Goal: Information Seeking & Learning: Learn about a topic

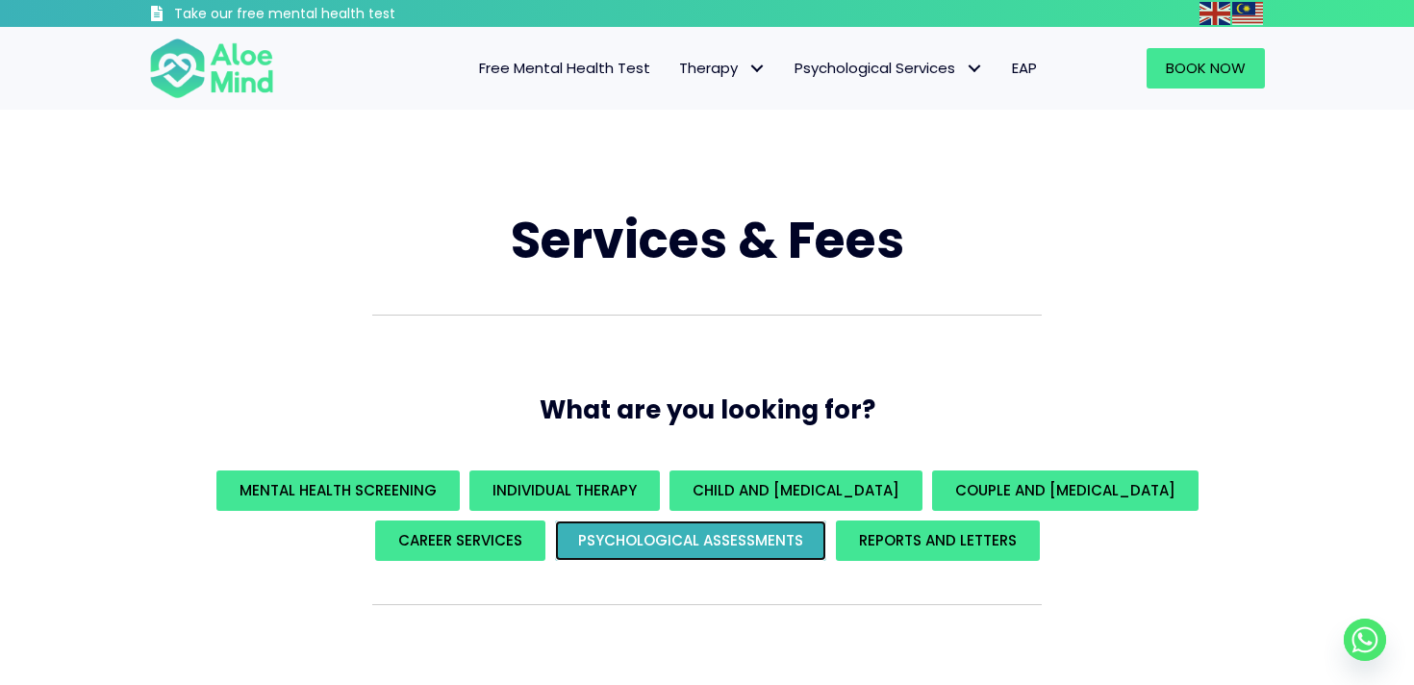
click at [683, 538] on span "Psychological assessments" at bounding box center [690, 540] width 225 height 20
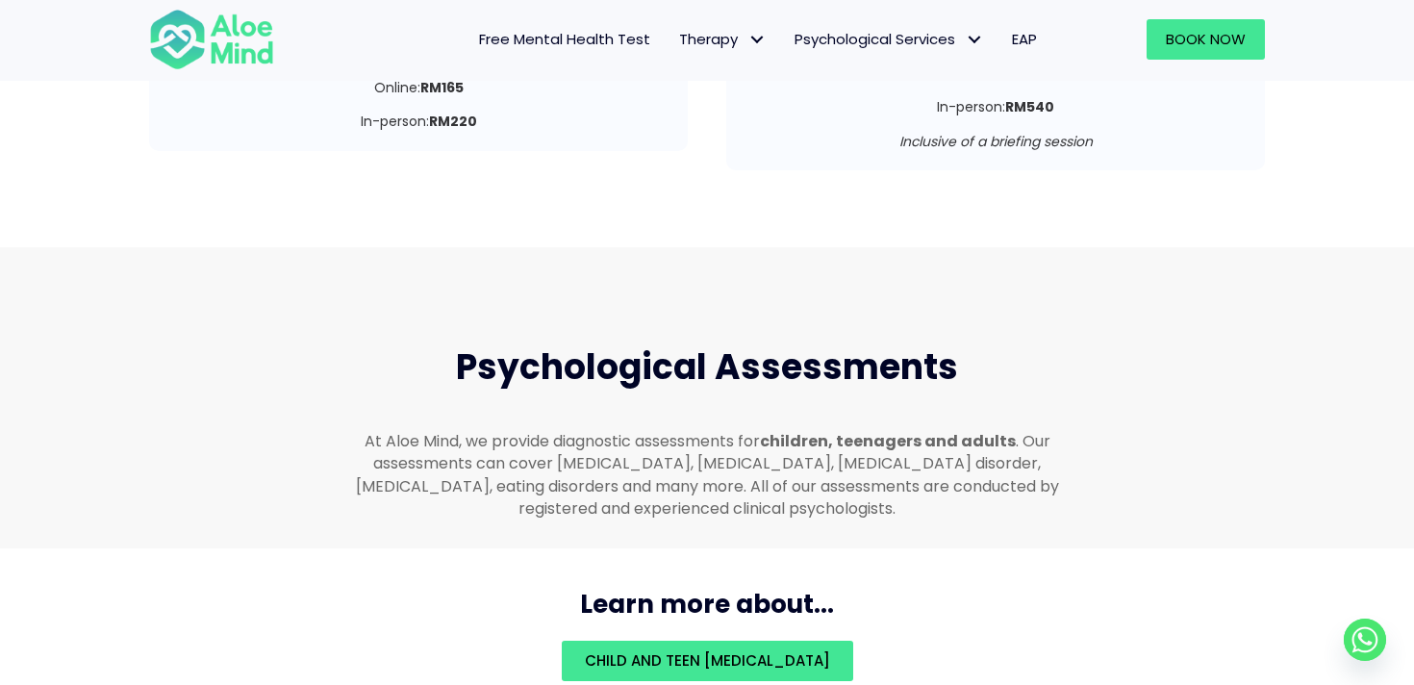
scroll to position [4086, 0]
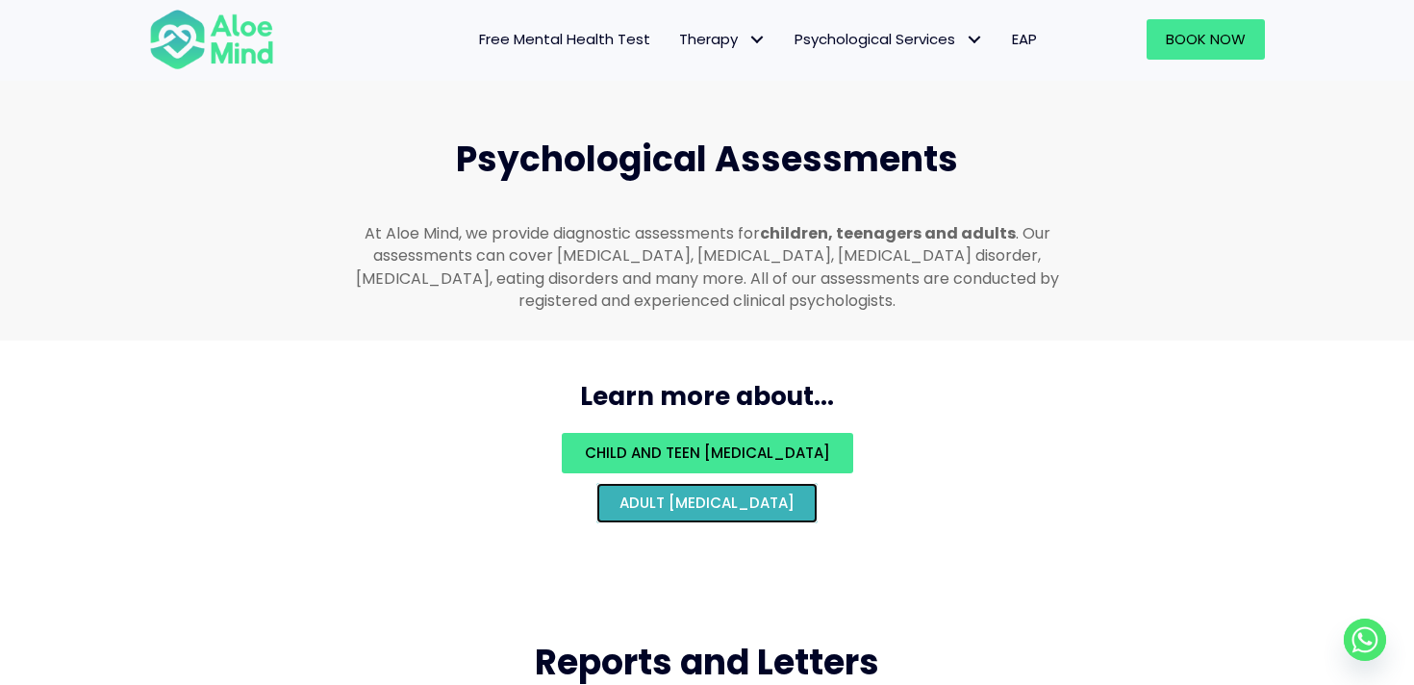
click at [737, 493] on span "Adult psychological assessment" at bounding box center [707, 503] width 175 height 20
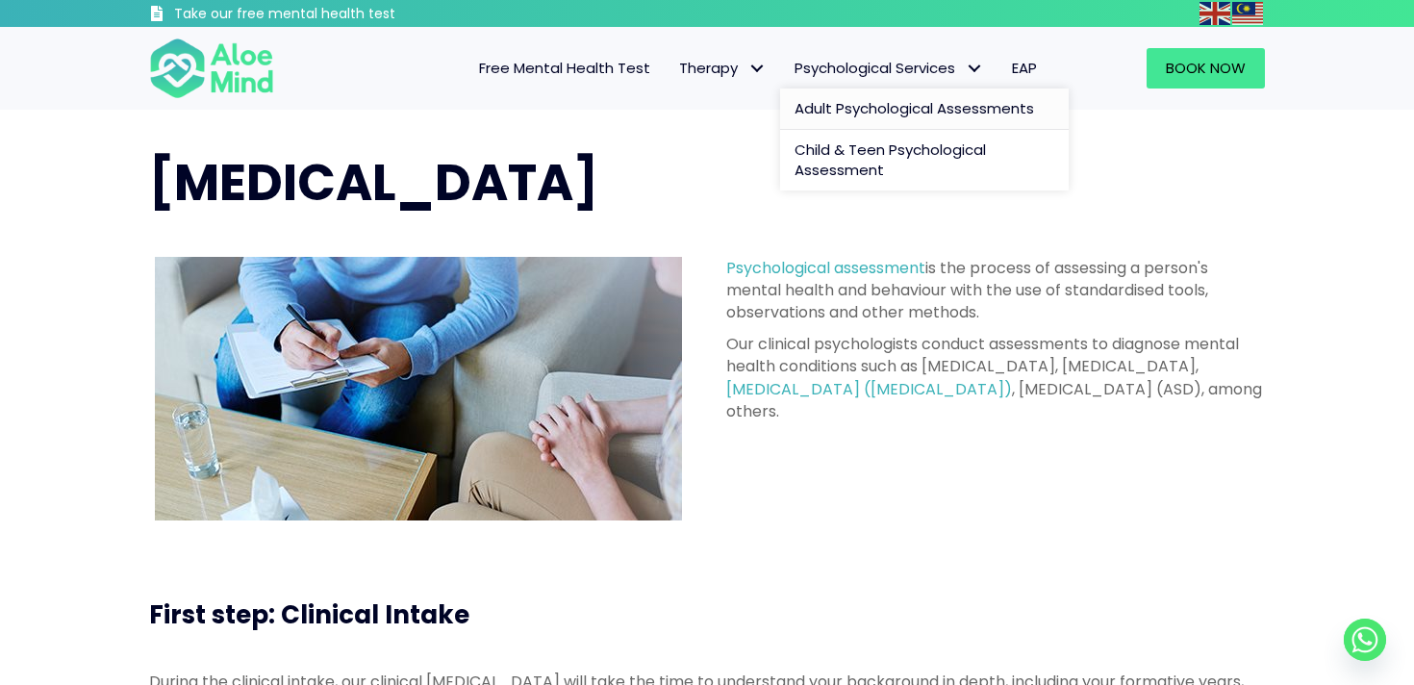
click at [865, 101] on span "Adult Psychological Assessments" at bounding box center [915, 108] width 240 height 20
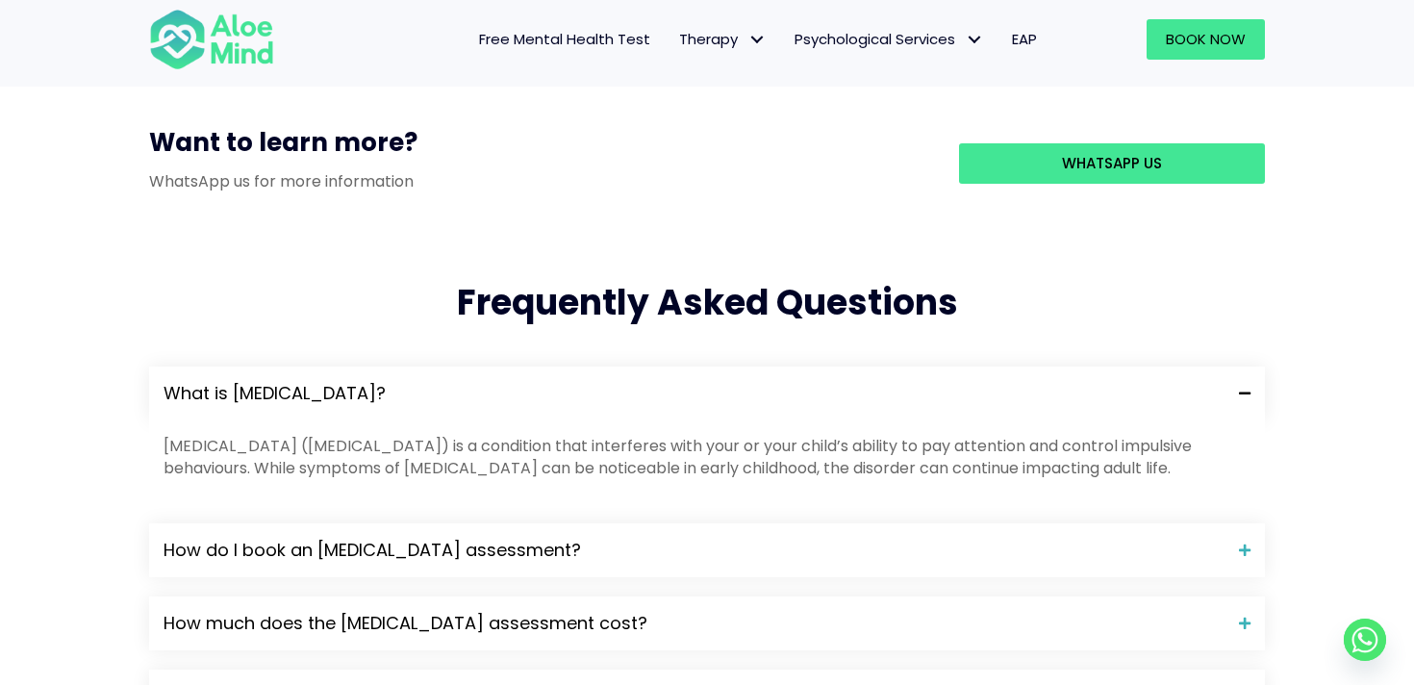
scroll to position [1759, 0]
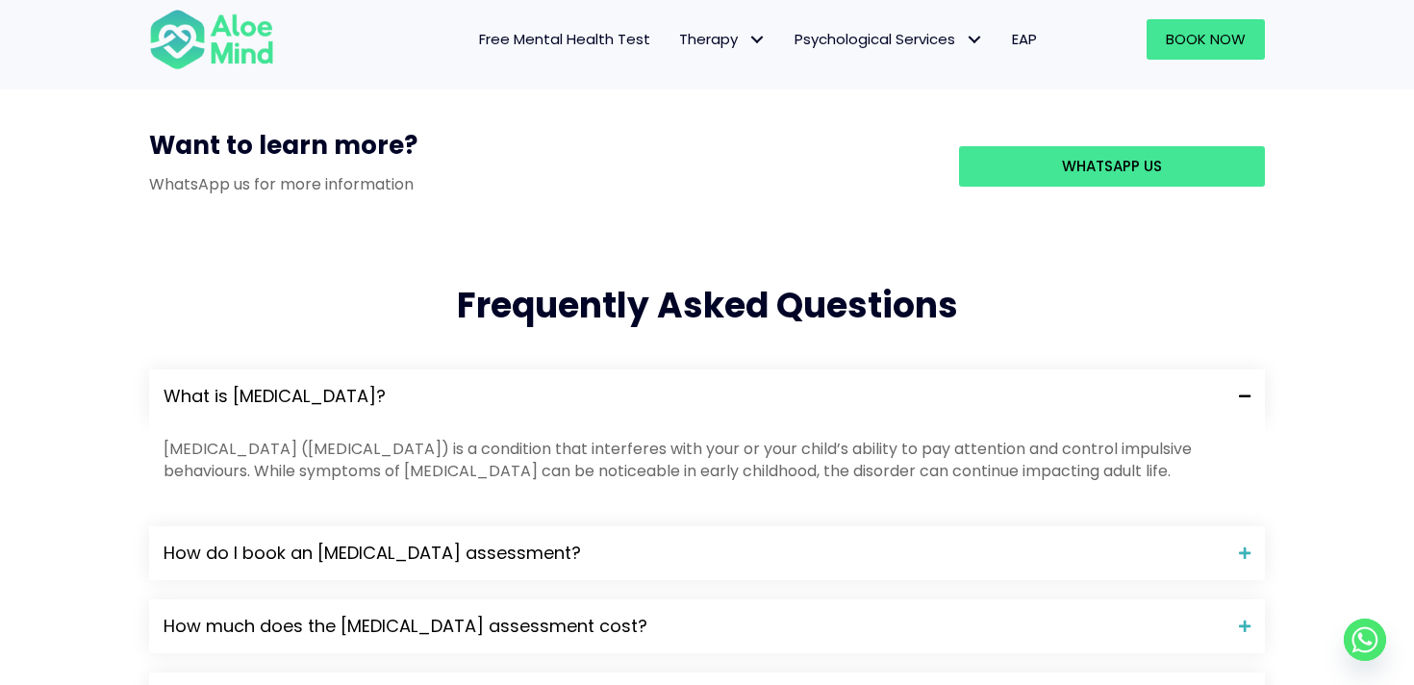
click at [958, 369] on div "What is ADHD?" at bounding box center [707, 396] width 1116 height 54
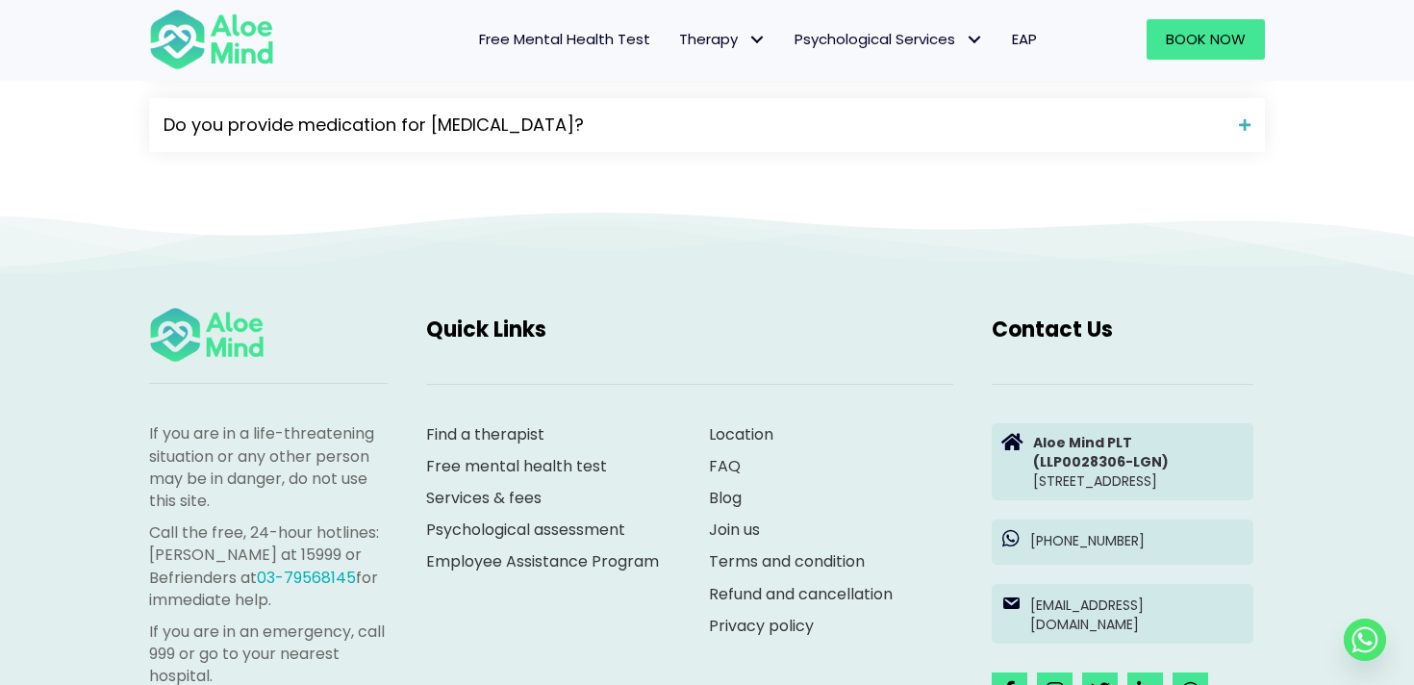
scroll to position [2176, 0]
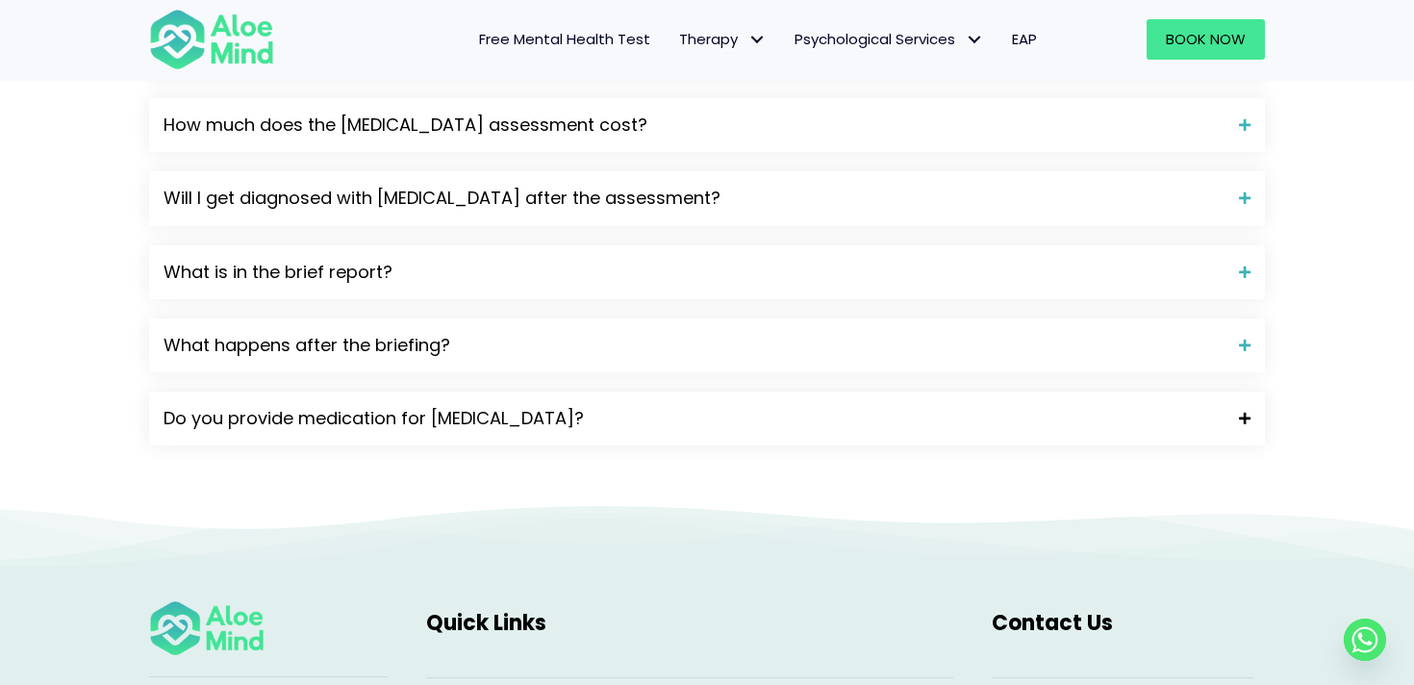
click at [931, 392] on div "Do you provide medication for ADHD?" at bounding box center [707, 419] width 1116 height 54
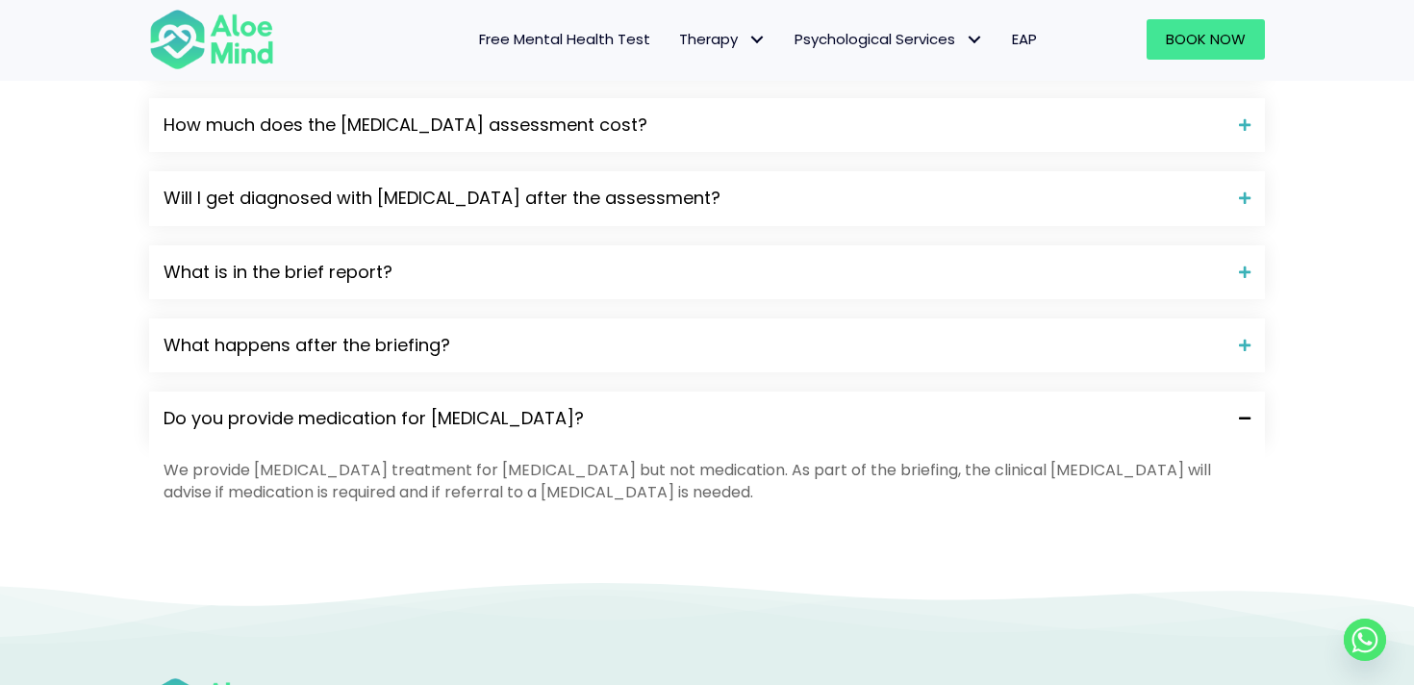
click at [932, 406] on span "Do you provide medication for ADHD?" at bounding box center [694, 418] width 1061 height 25
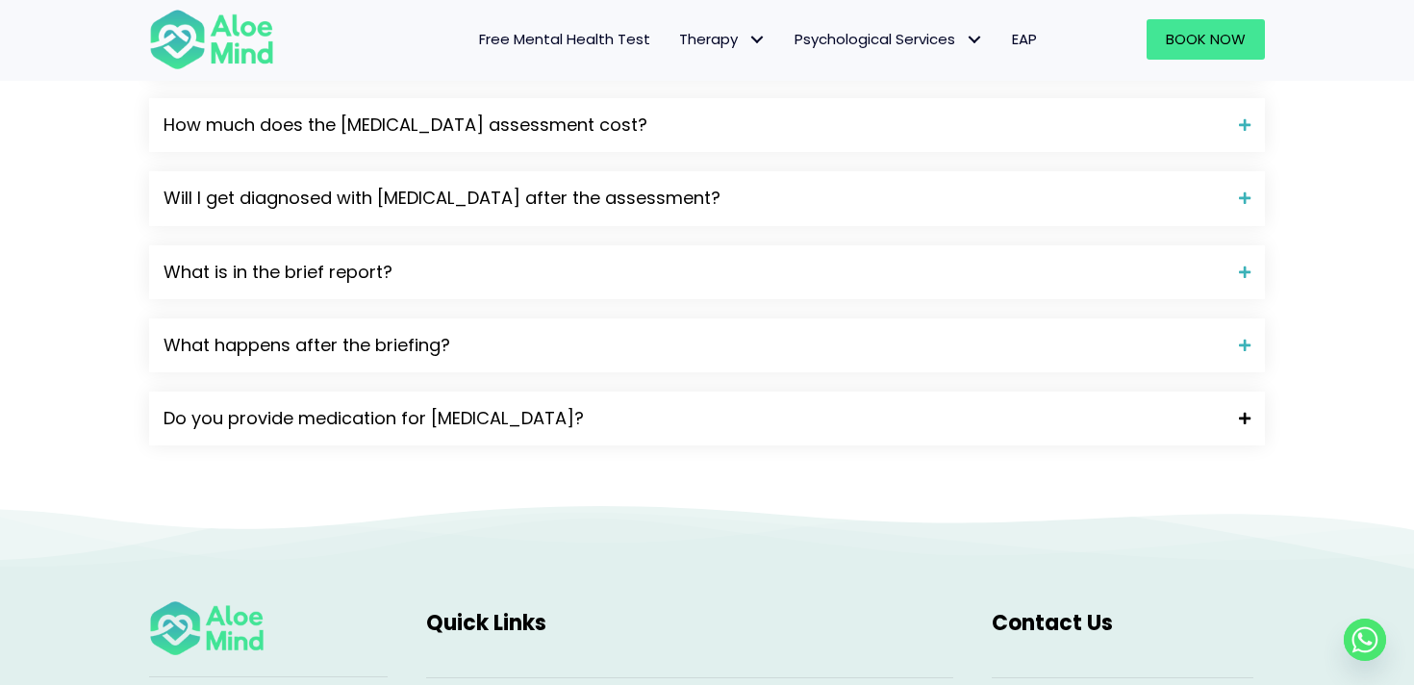
click at [932, 406] on span "Do you provide medication for ADHD?" at bounding box center [694, 418] width 1061 height 25
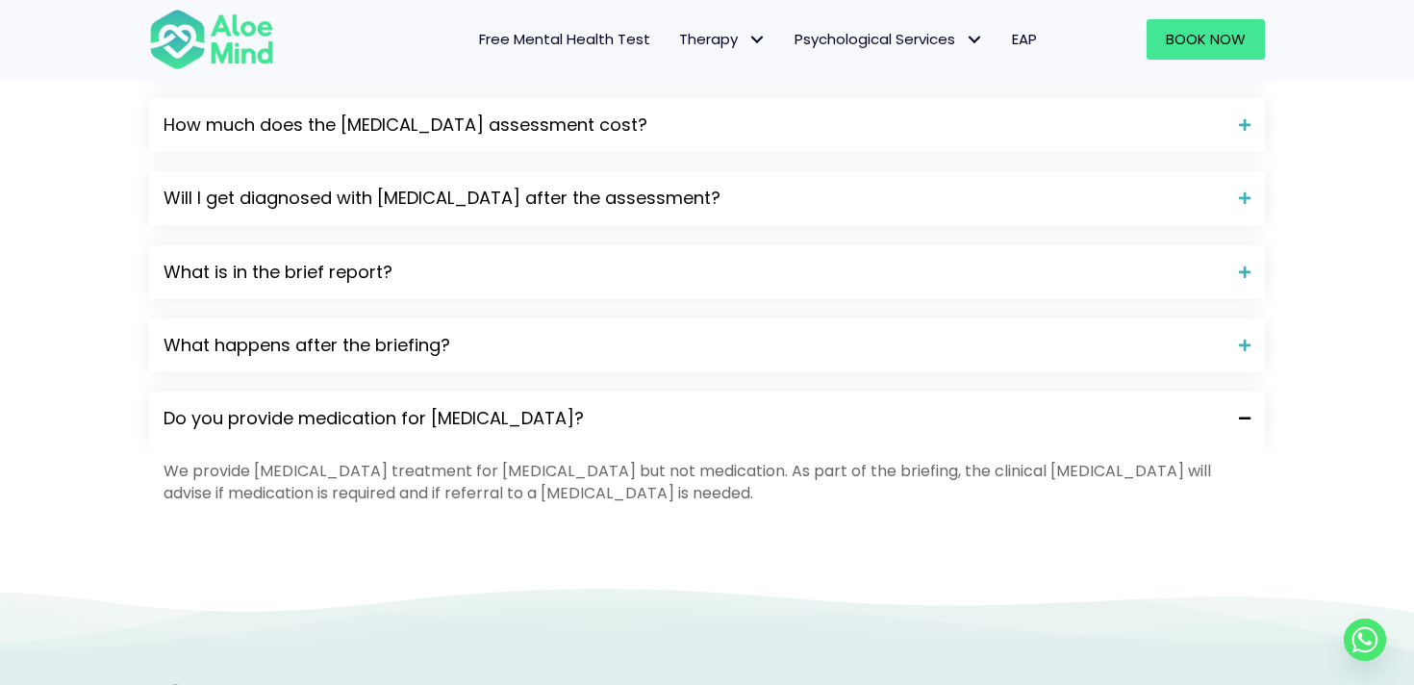
click at [932, 406] on span "Do you provide medication for ADHD?" at bounding box center [694, 418] width 1061 height 25
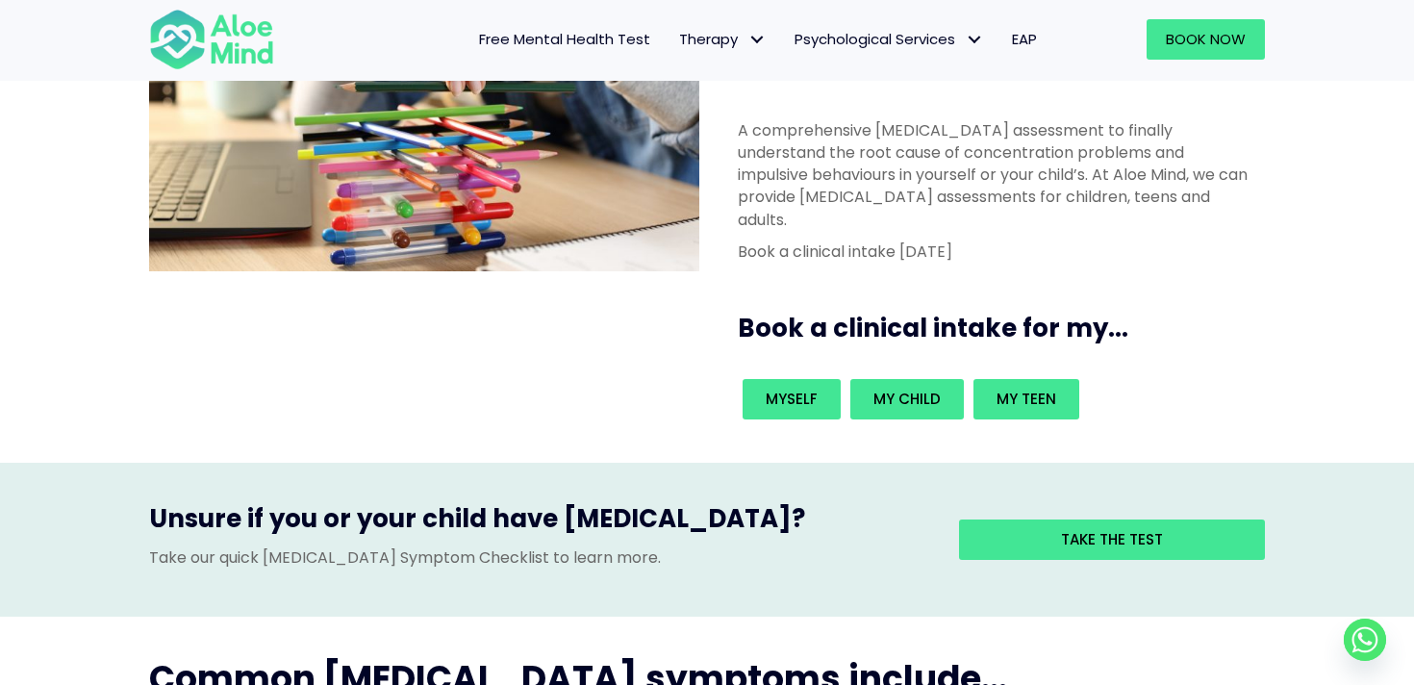
scroll to position [86, 0]
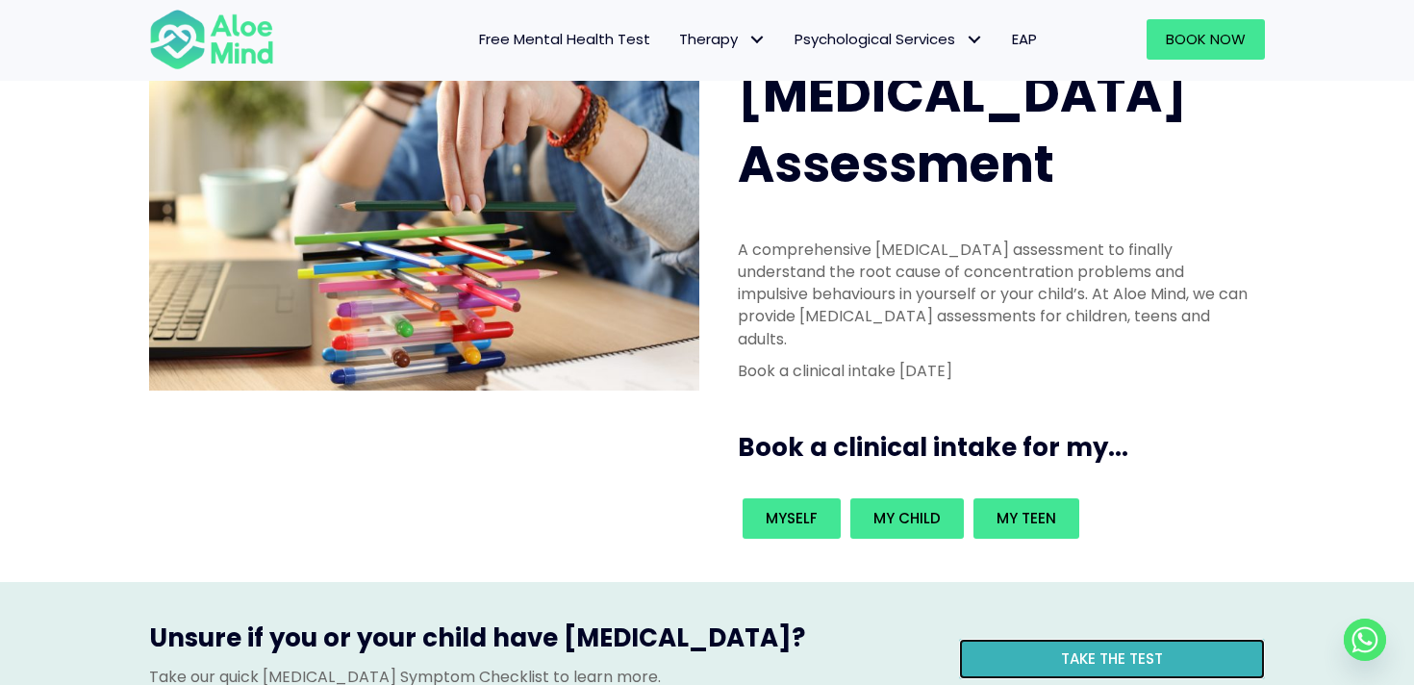
click at [1077, 639] on link "Take the test" at bounding box center [1112, 659] width 306 height 40
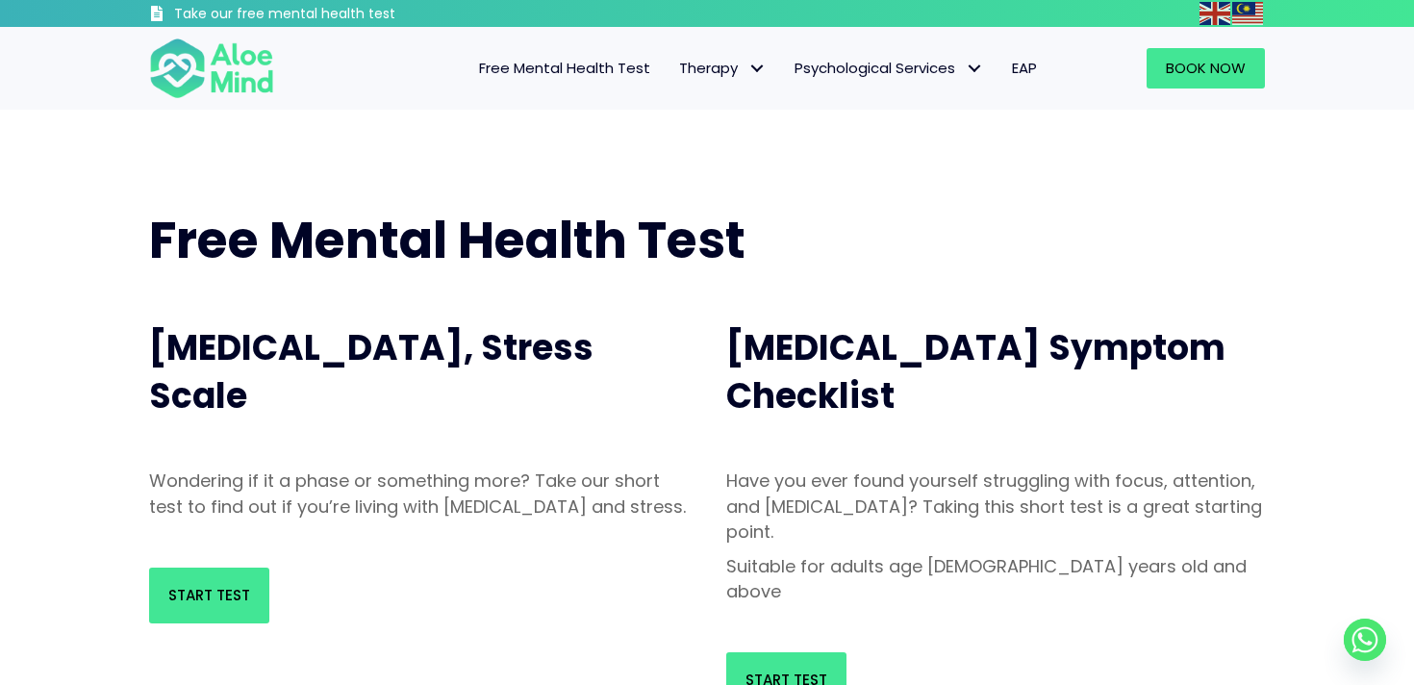
scroll to position [129, 0]
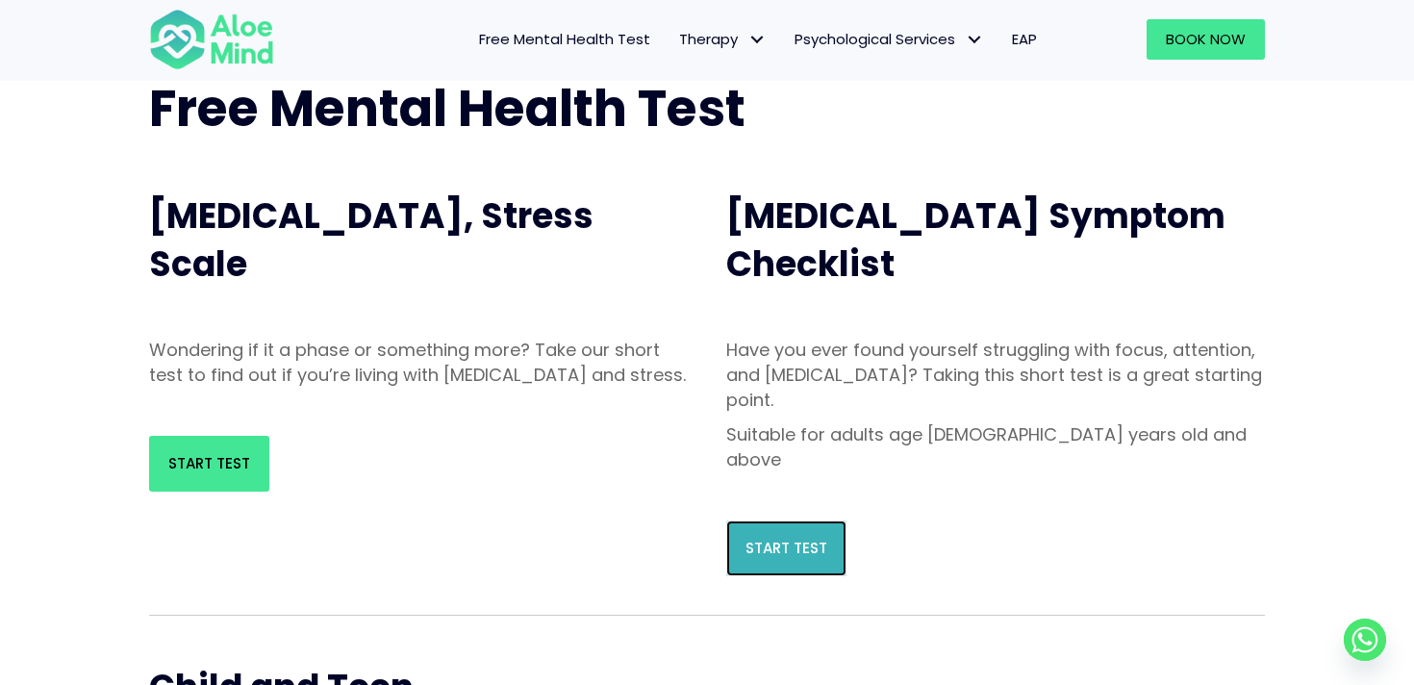
click at [802, 538] on span "Start Test" at bounding box center [787, 548] width 82 height 20
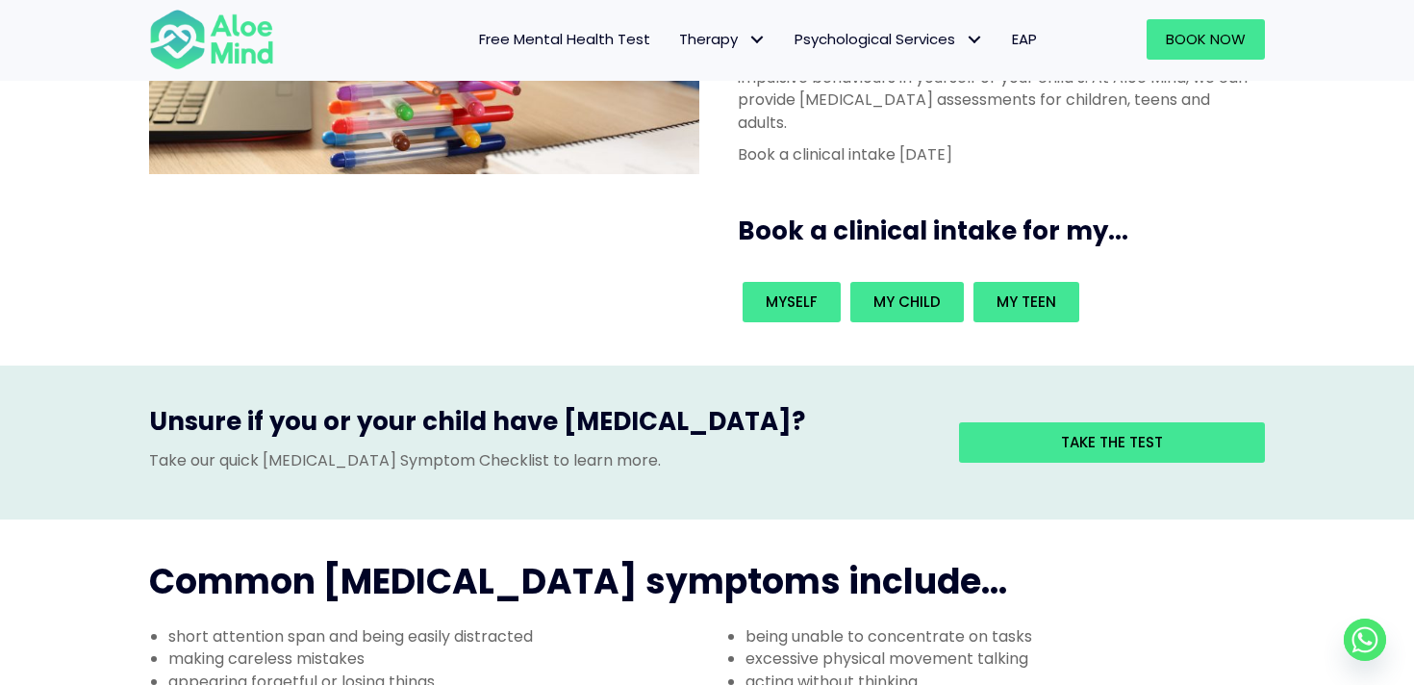
scroll to position [351, 0]
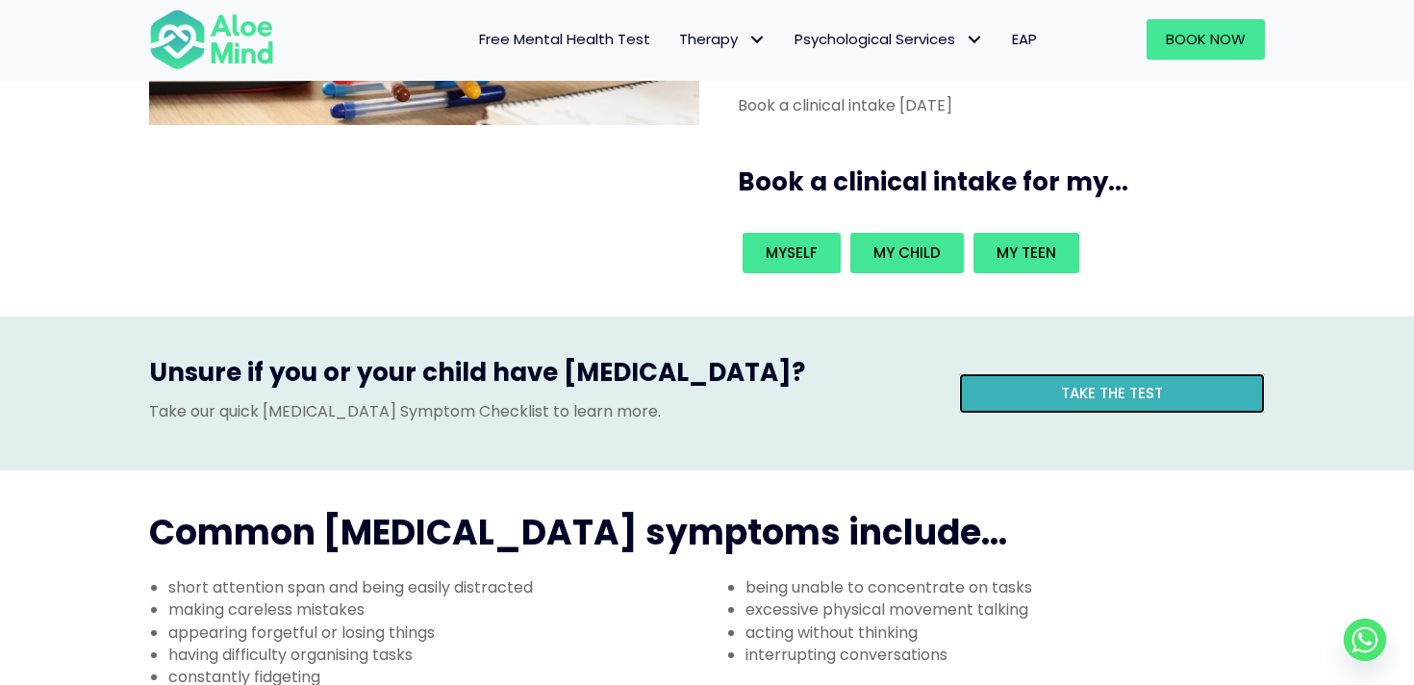
click at [1003, 373] on link "Take the test" at bounding box center [1112, 393] width 306 height 40
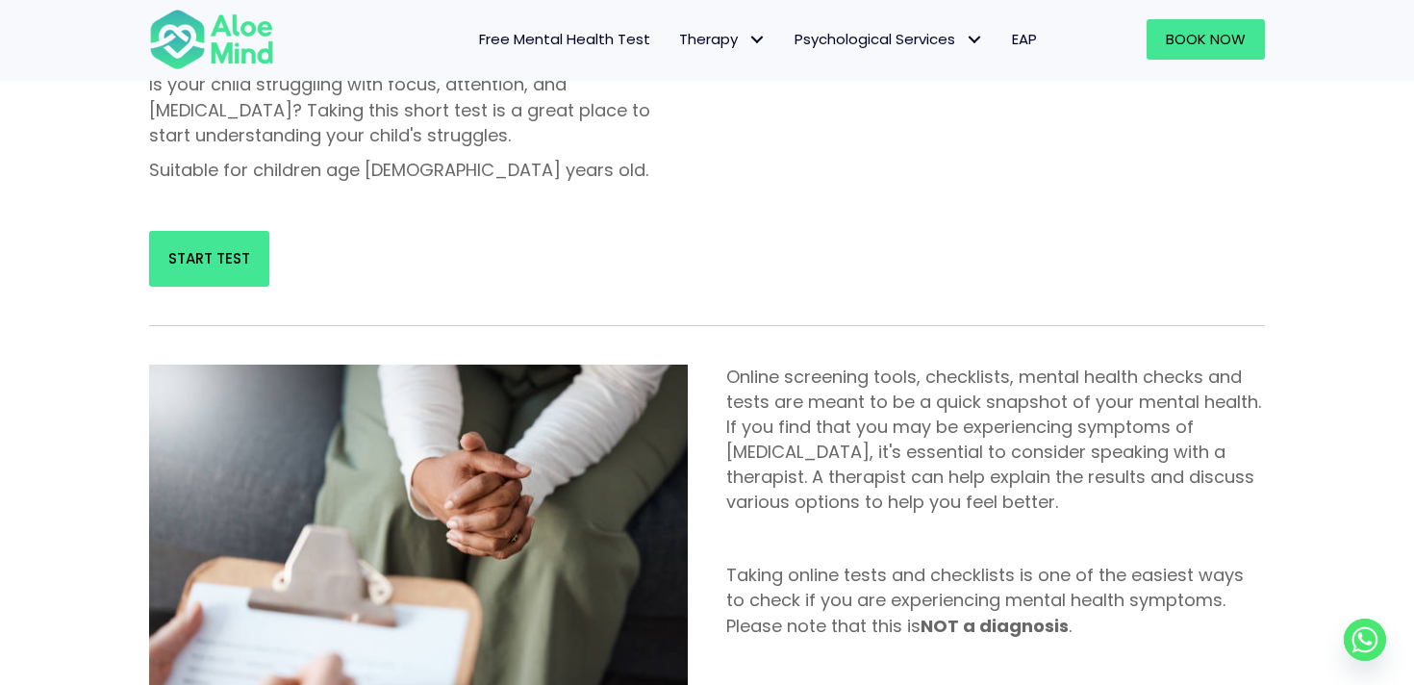
scroll to position [31, 0]
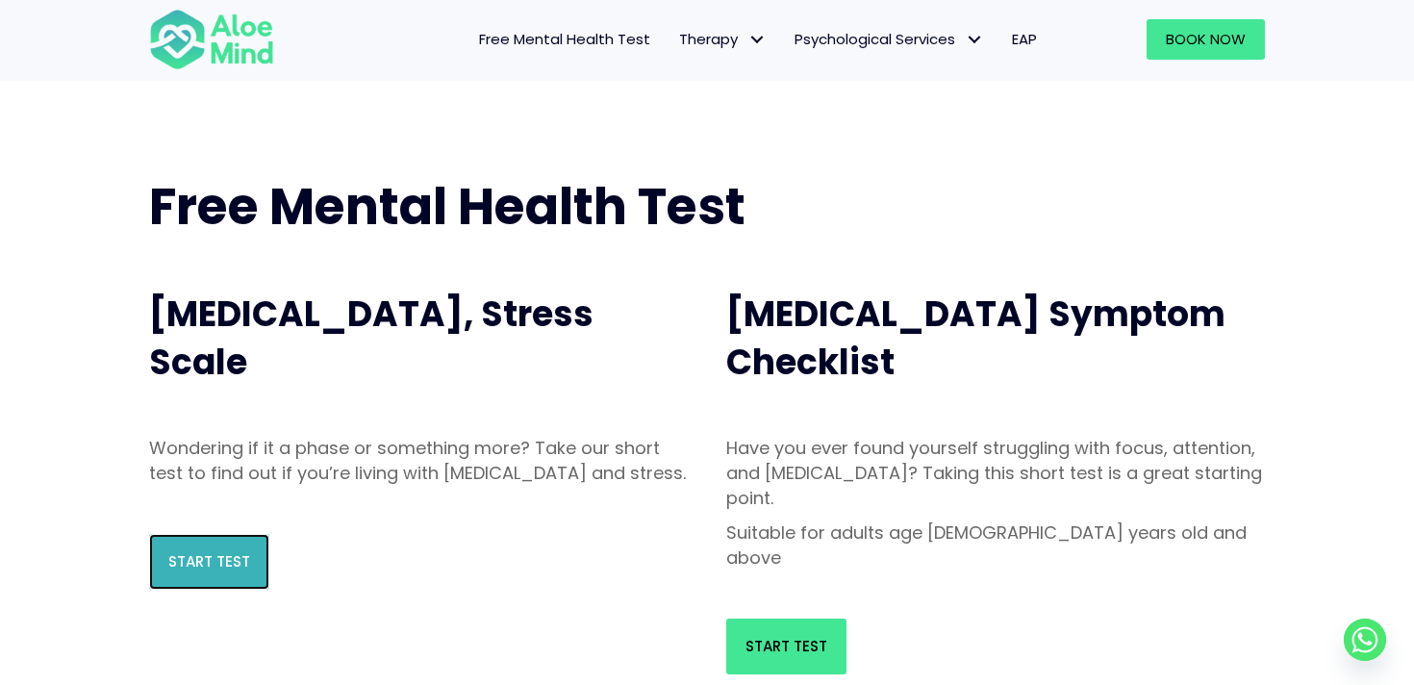
click at [249, 569] on link "Start Test" at bounding box center [209, 562] width 120 height 56
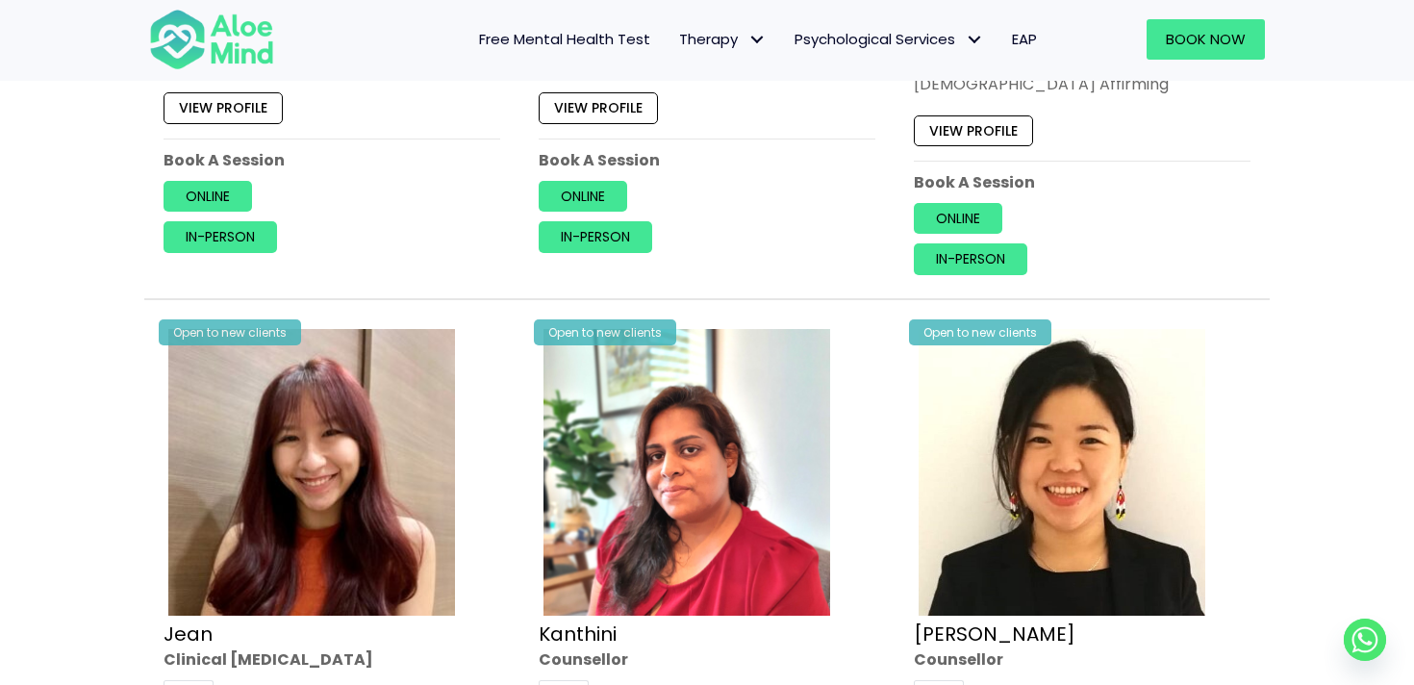
scroll to position [3878, 0]
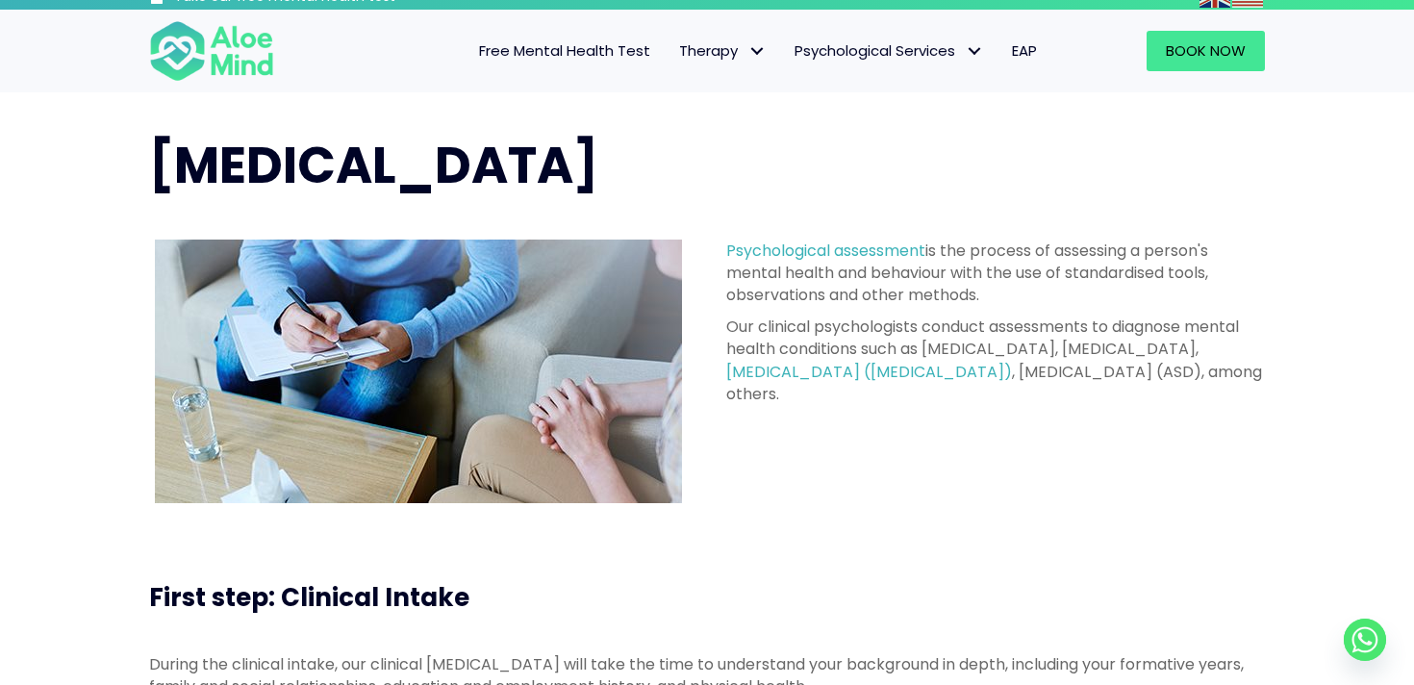
scroll to position [140, 0]
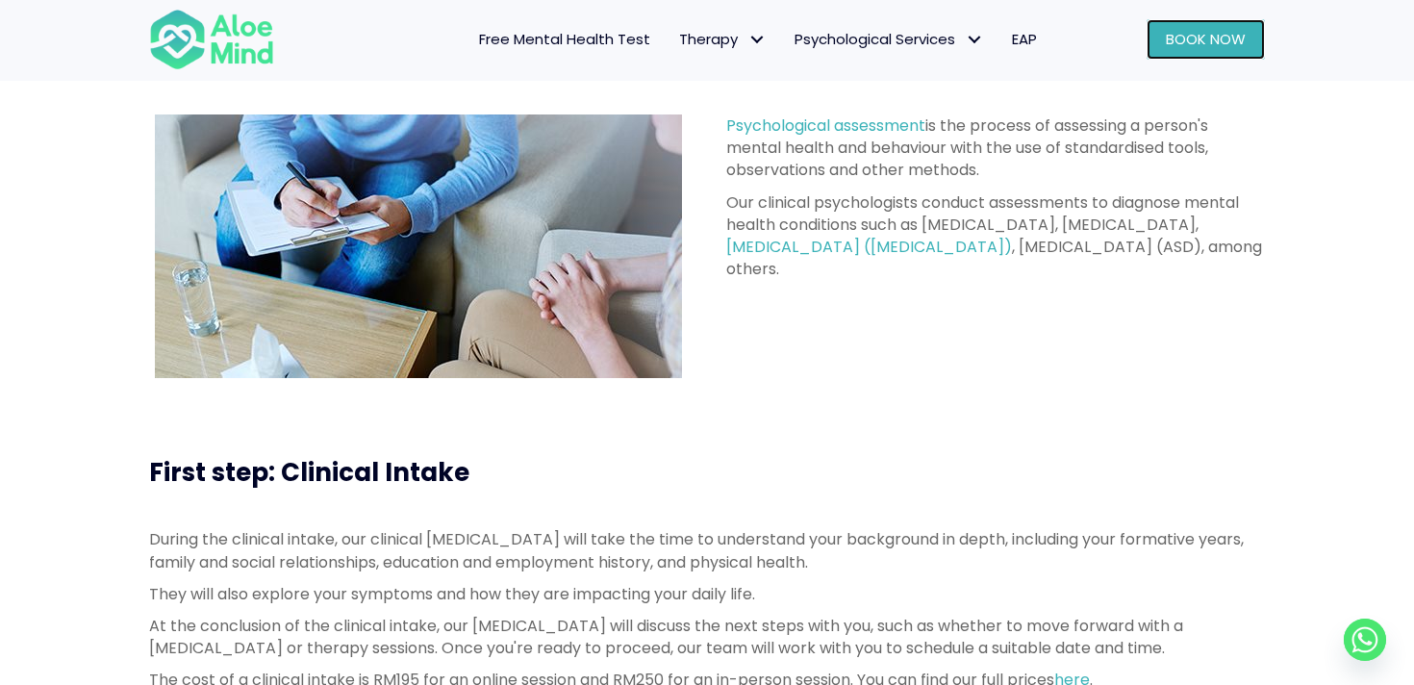
click at [1176, 31] on span "Book Now" at bounding box center [1206, 39] width 80 height 20
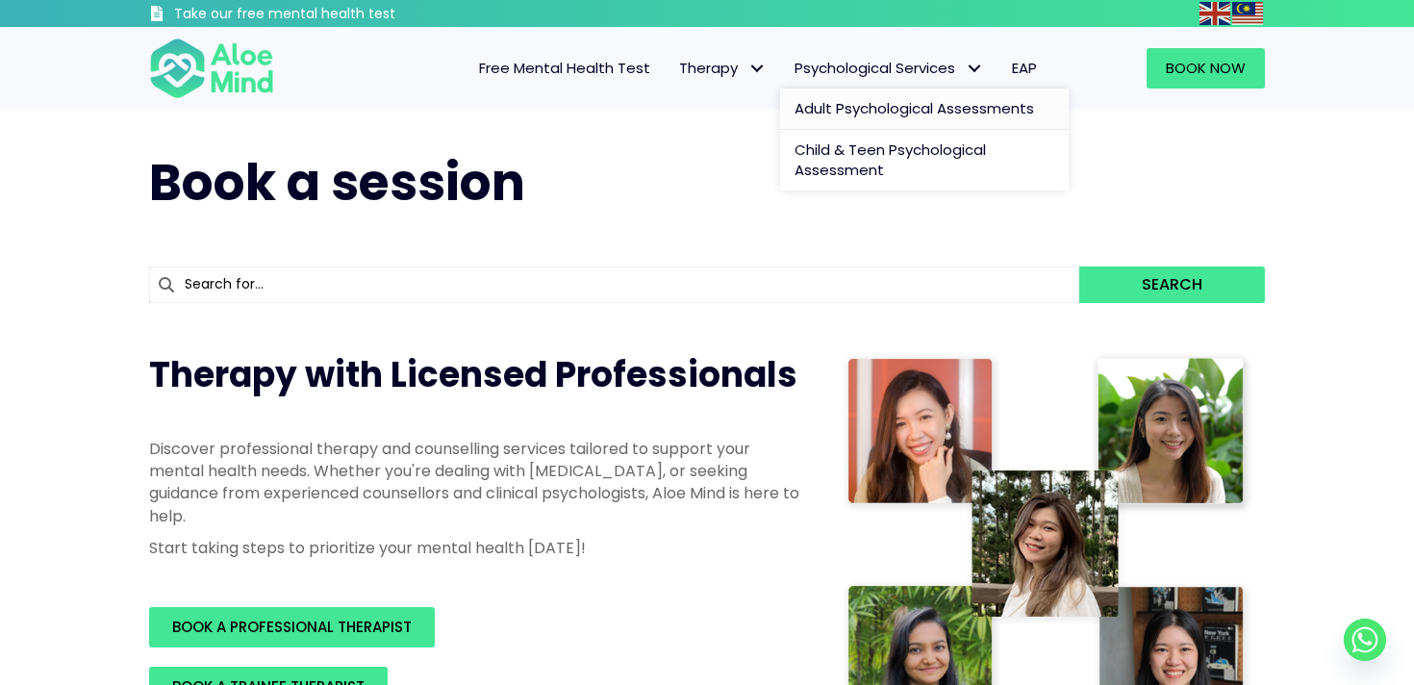
click at [900, 111] on span "Adult Psychological Assessments" at bounding box center [915, 108] width 240 height 20
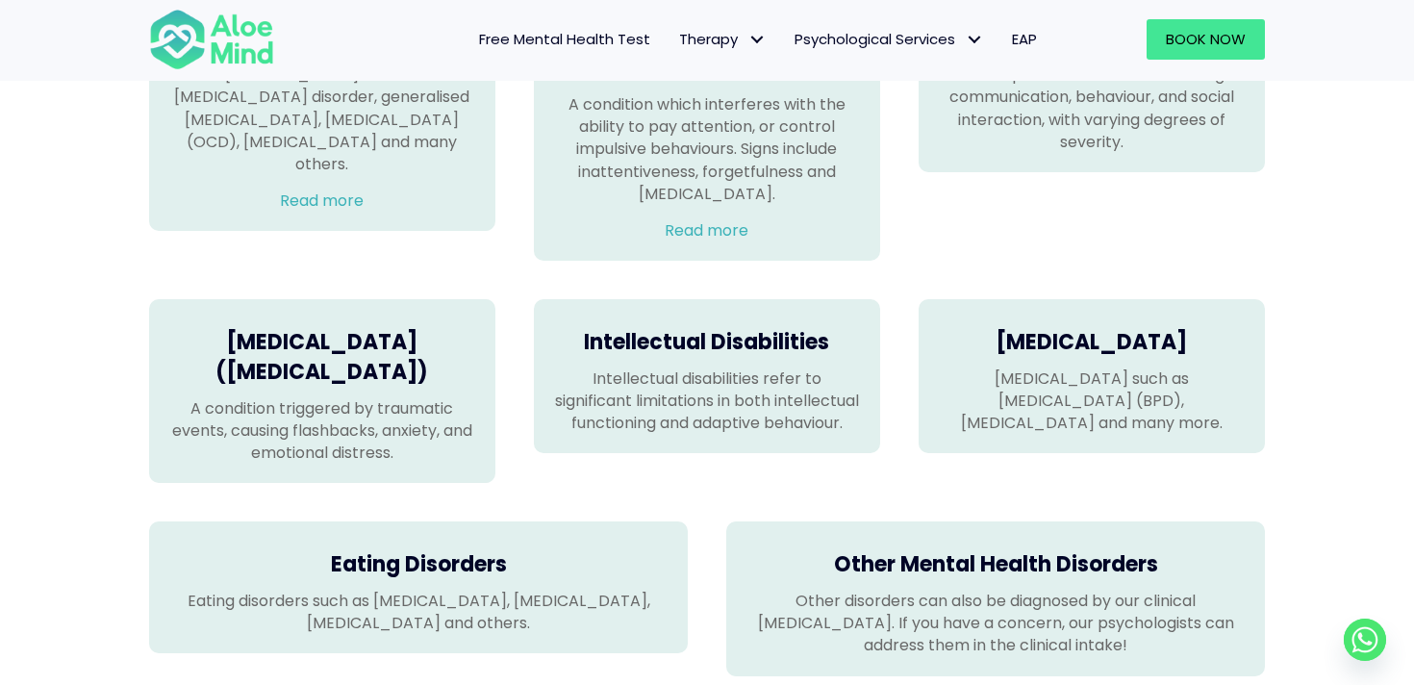
scroll to position [1327, 0]
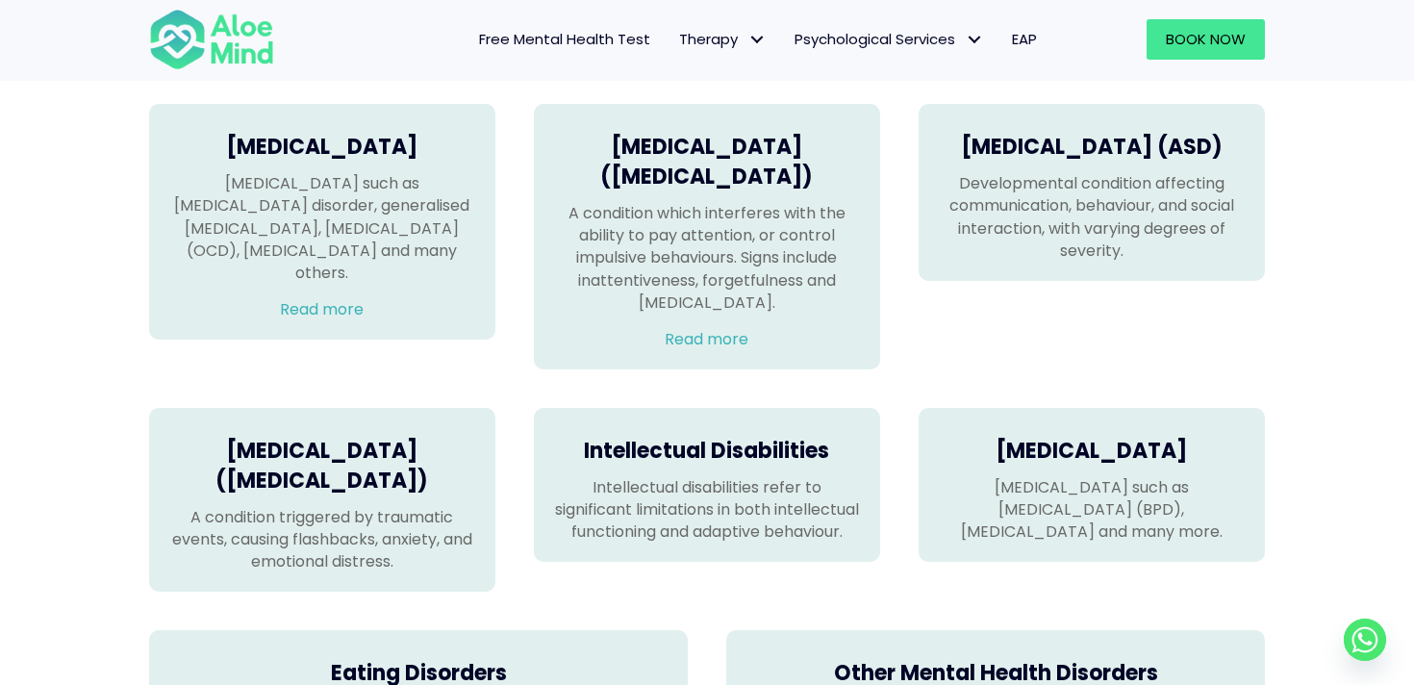
click at [702, 369] on div "Attention Deficit Hyperactivity Disorder (ADHD) A condition which interferes wi…" at bounding box center [707, 237] width 346 height 266
click at [702, 350] on link "Read more" at bounding box center [707, 339] width 84 height 22
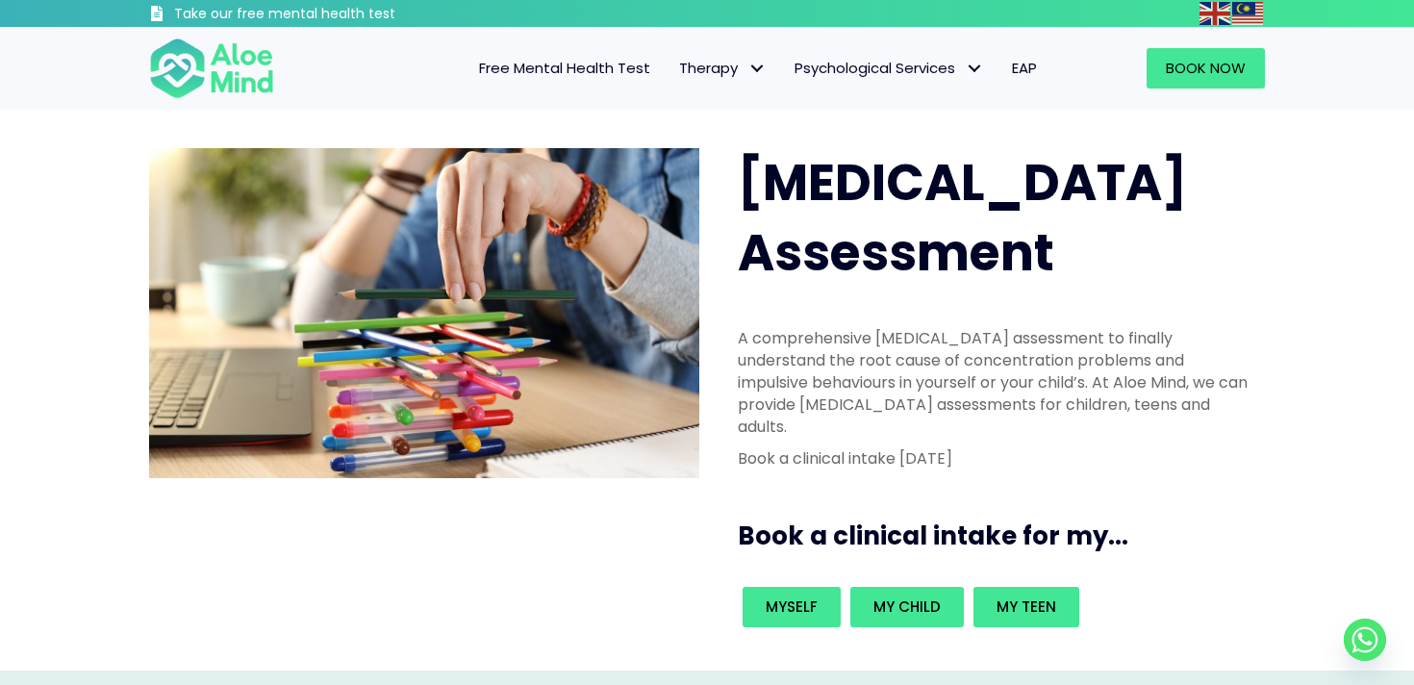
scroll to position [385, 0]
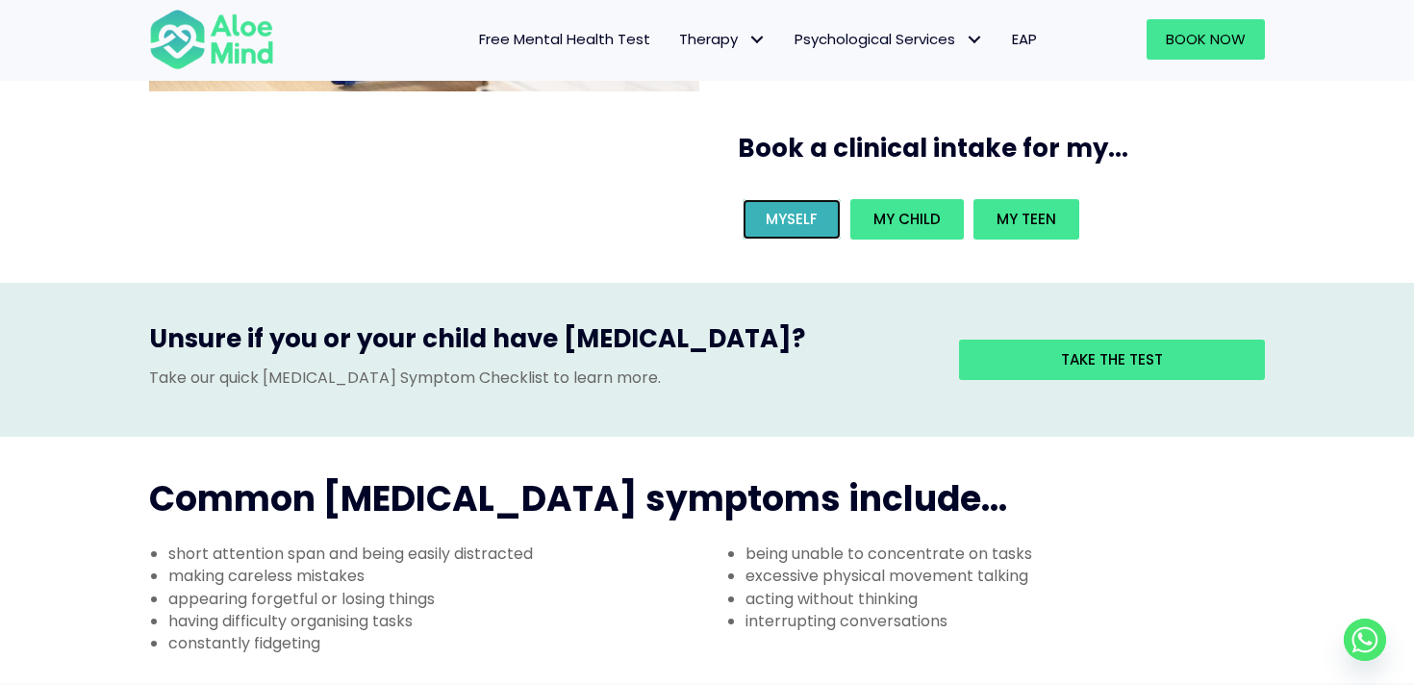
click at [784, 209] on span "Myself" at bounding box center [792, 219] width 52 height 20
